Goal: Share content: Share content

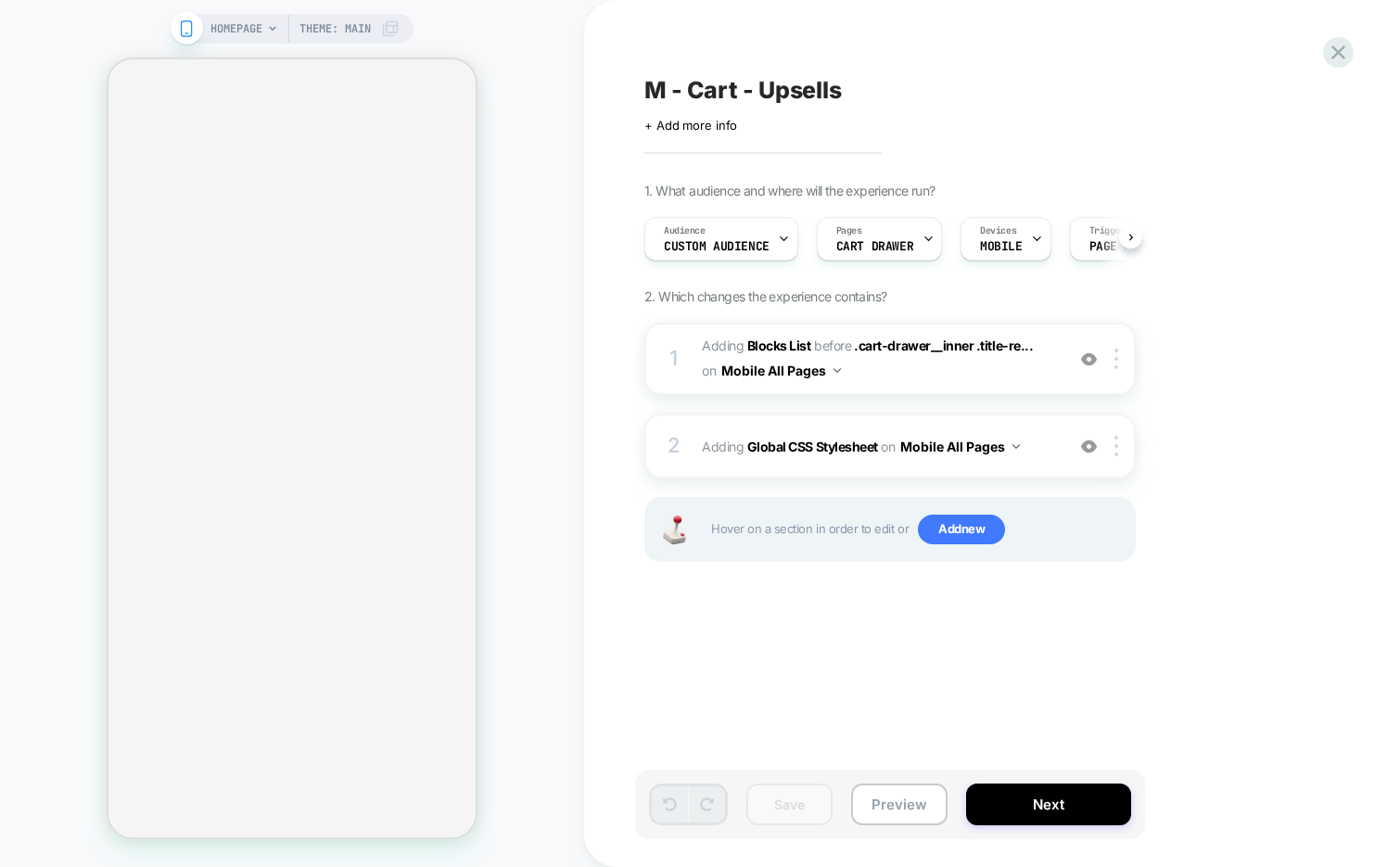
scroll to position [0, 1]
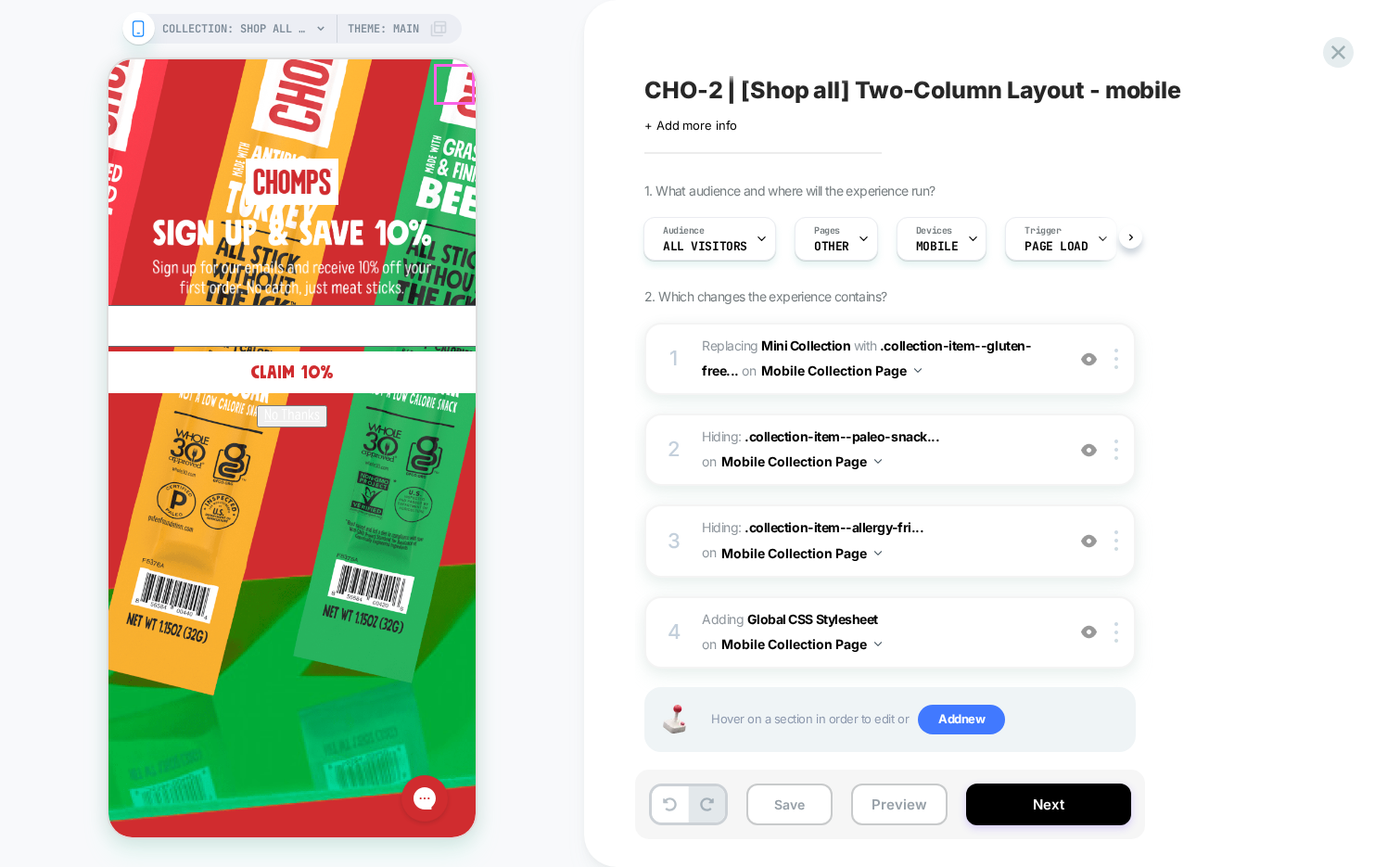
click at [862, 82] on circle "Close dialog" at bounding box center [879, 85] width 36 height 36
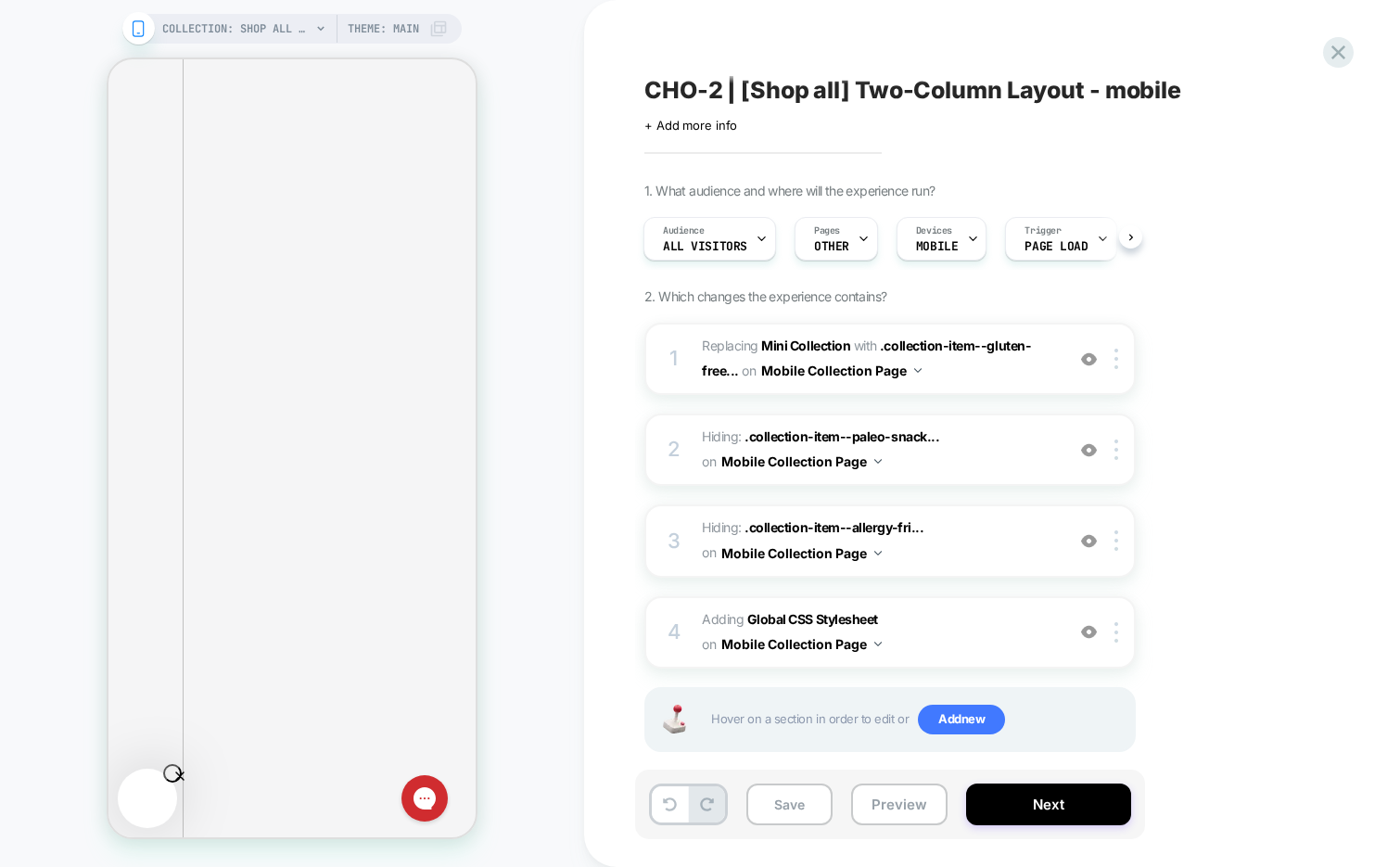
scroll to position [3608, 0]
click at [902, 803] on button "Preview" at bounding box center [899, 803] width 96 height 42
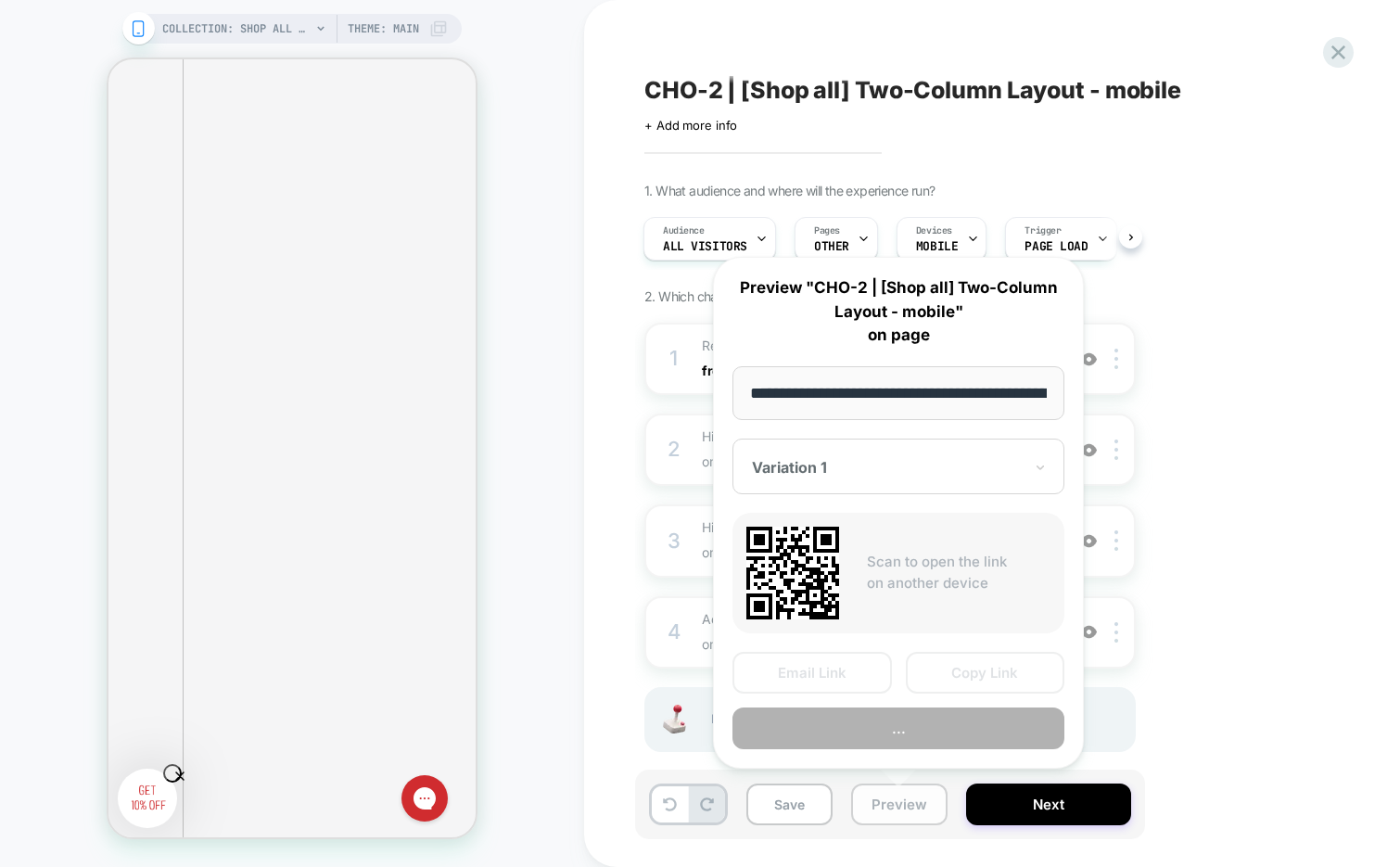
scroll to position [0, 105]
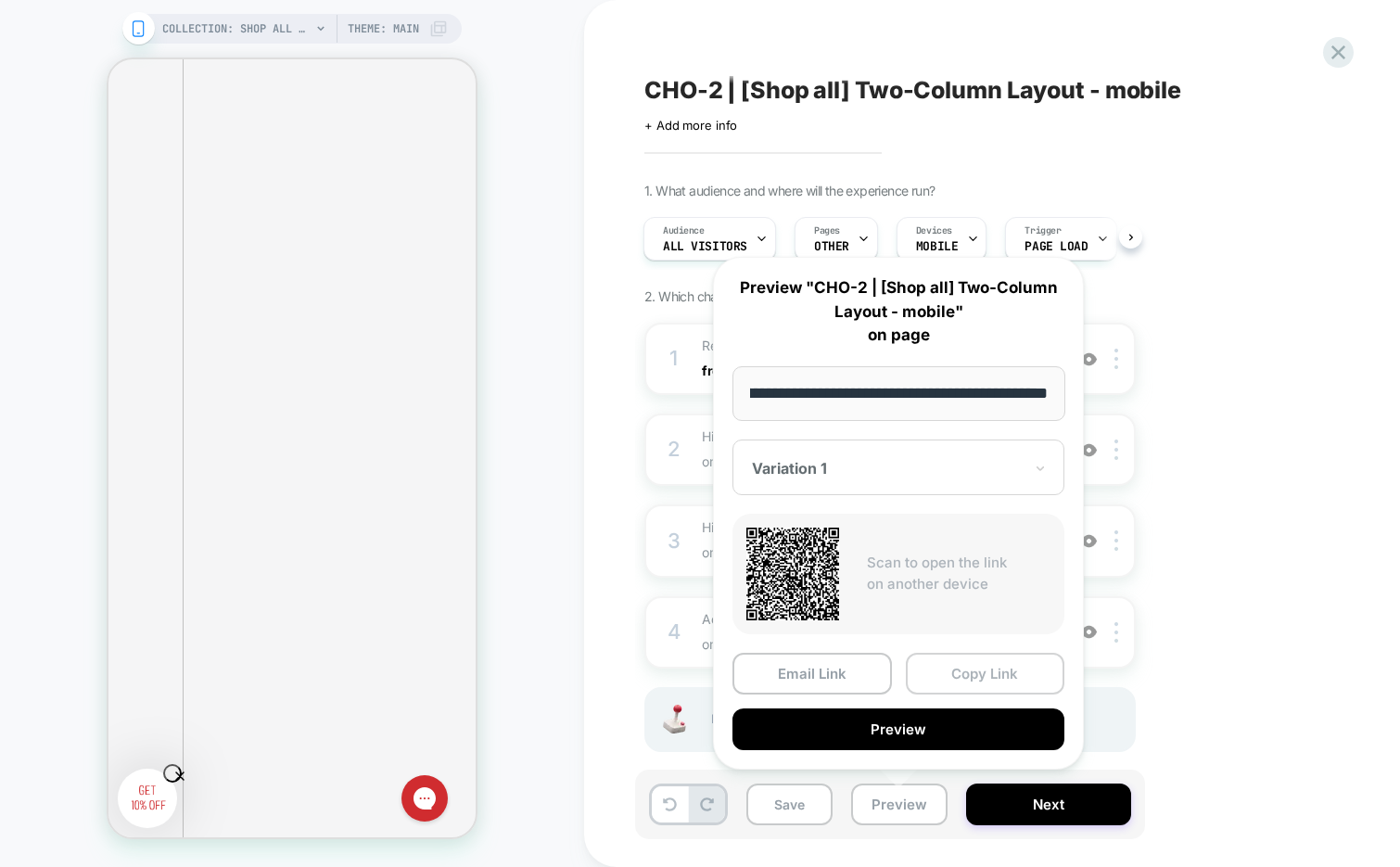
click at [982, 663] on button "Copy Link" at bounding box center [985, 673] width 159 height 42
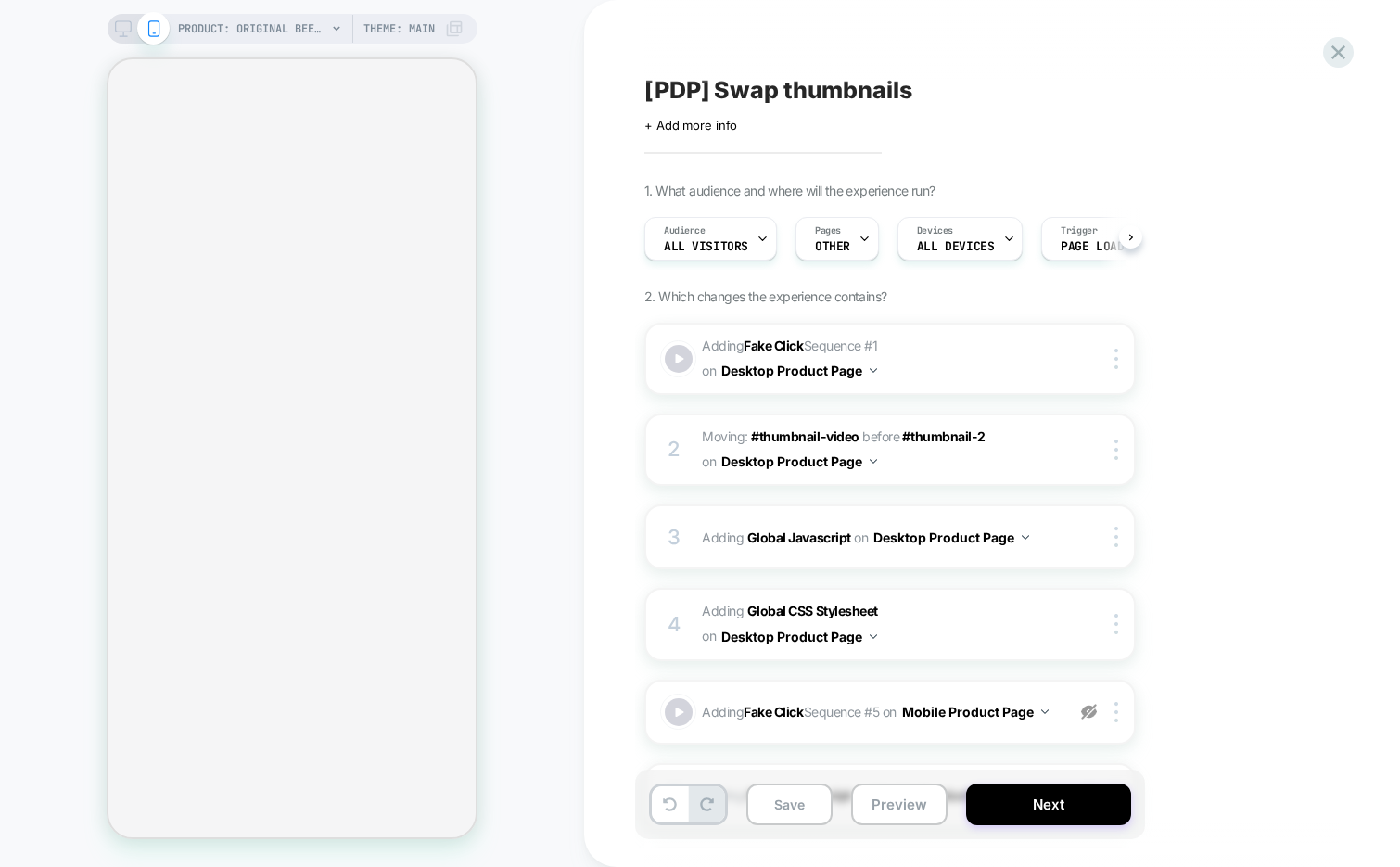
scroll to position [0, 1]
